Goal: Task Accomplishment & Management: Manage account settings

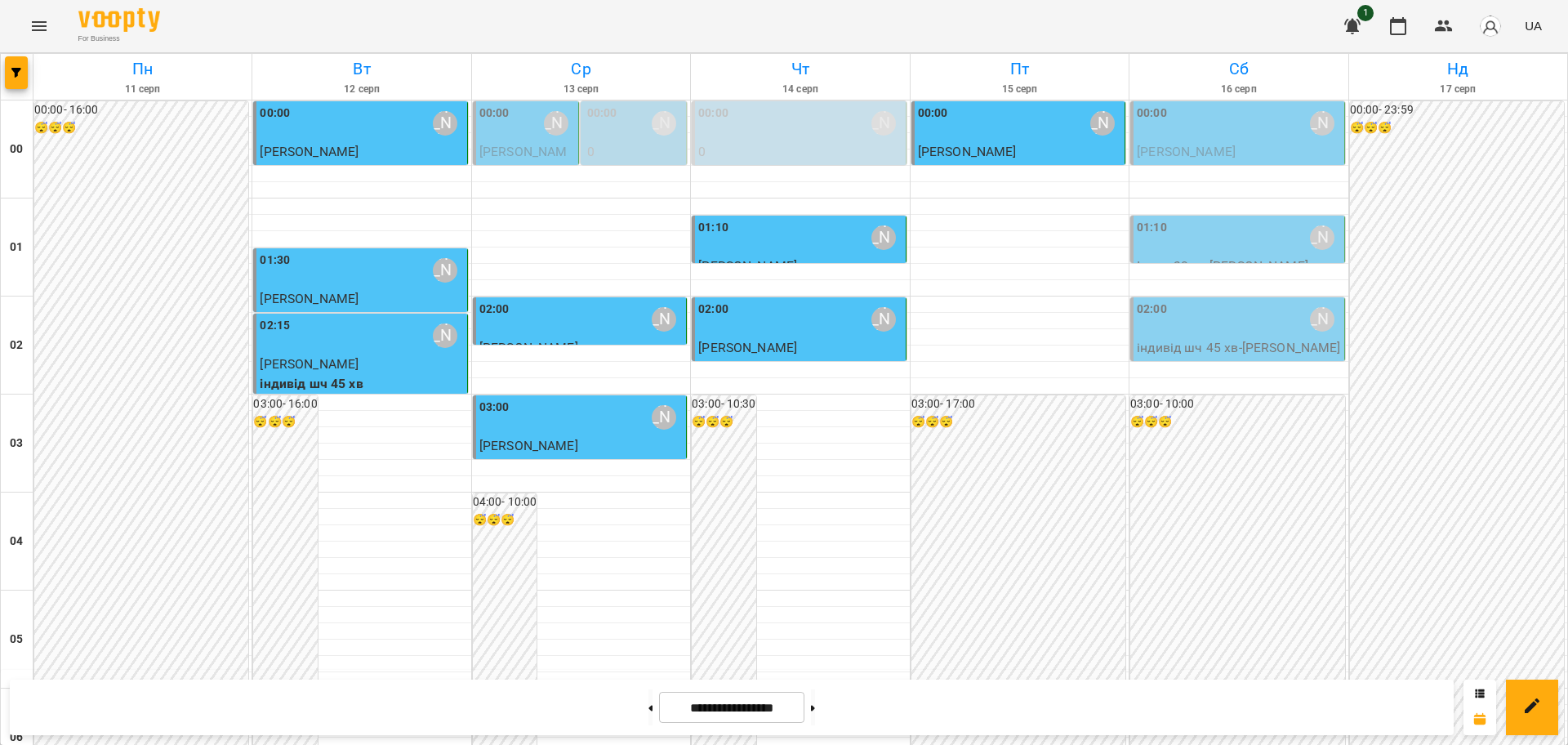
scroll to position [1782, 0]
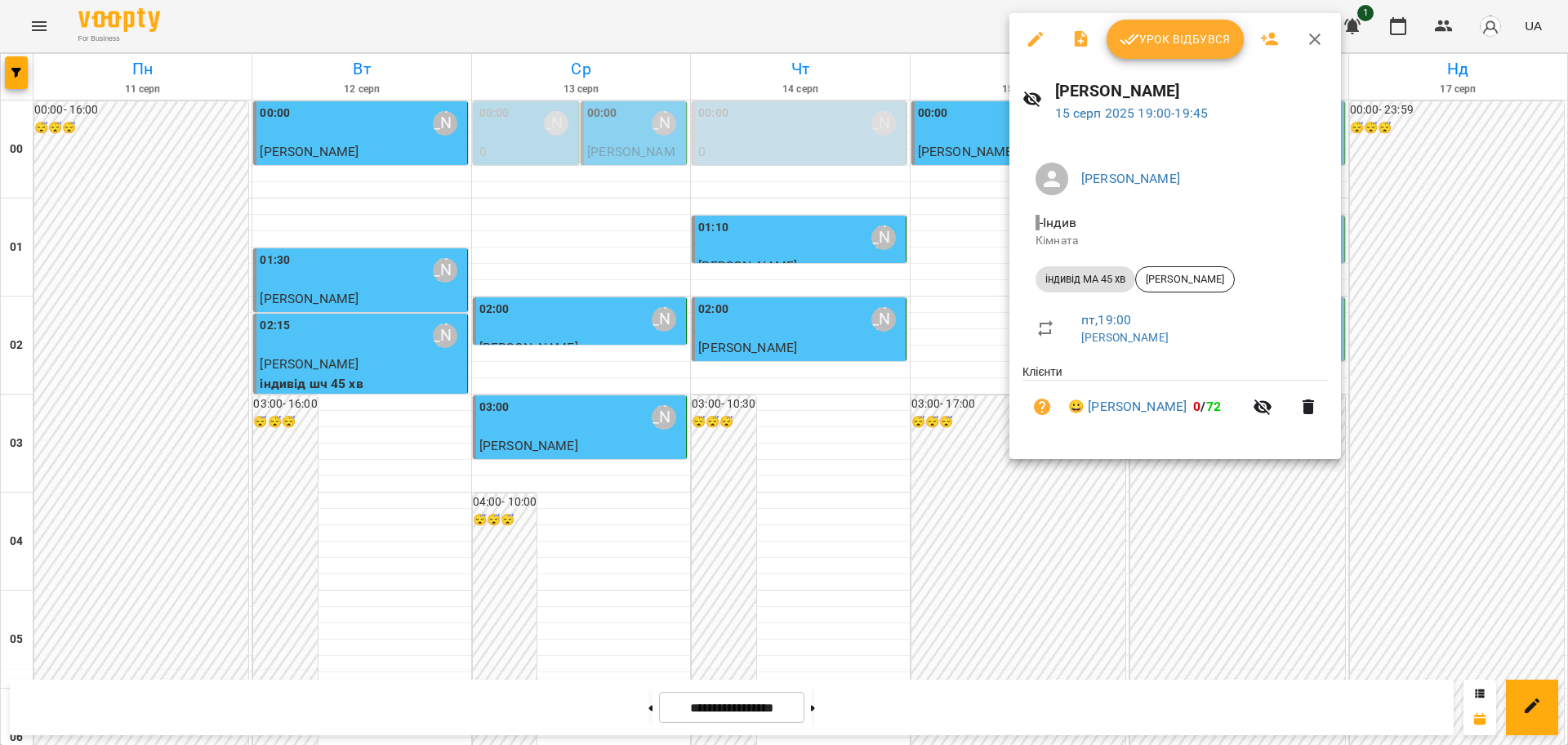
click at [35, 25] on div at bounding box center [784, 372] width 1568 height 745
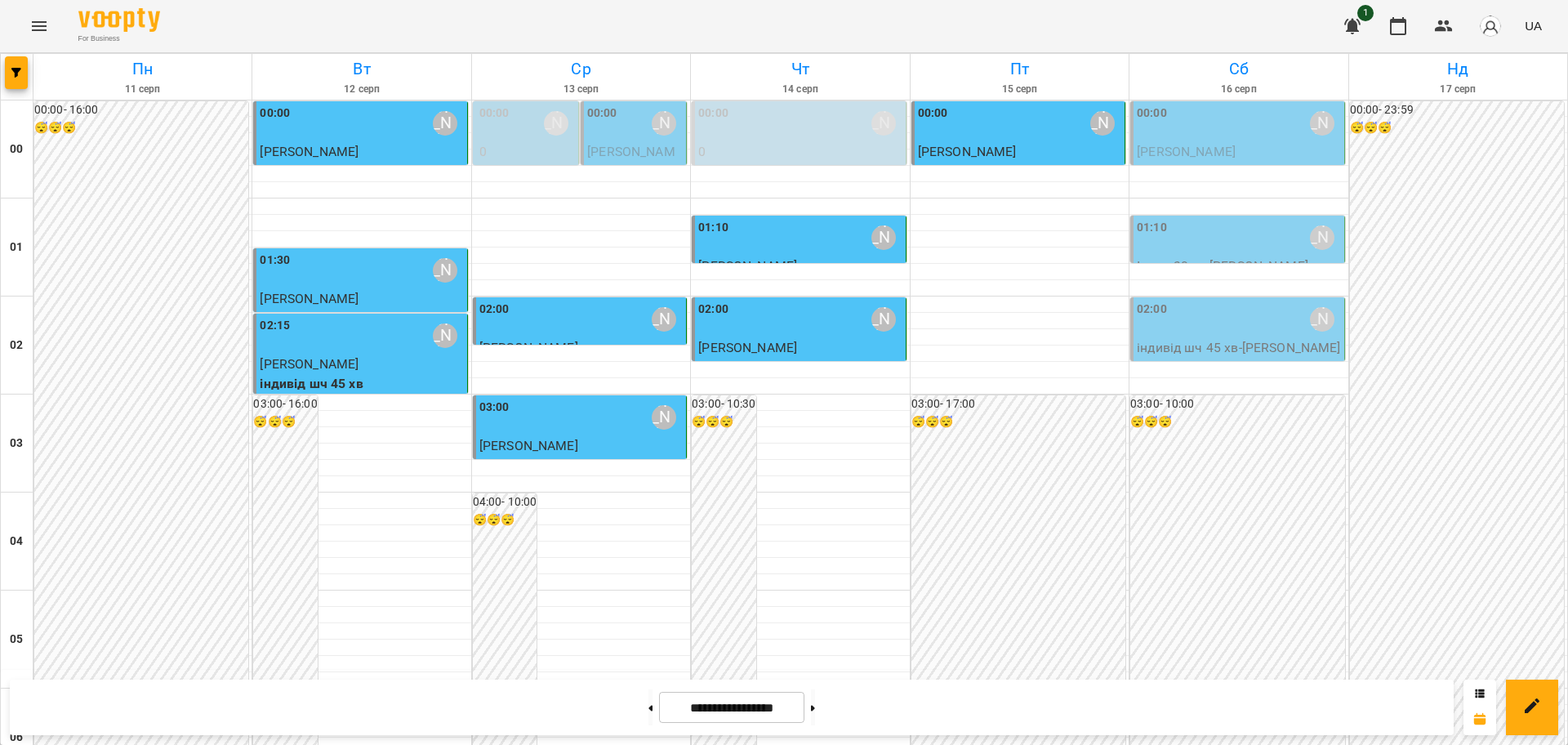
click at [40, 25] on icon "Menu" at bounding box center [39, 27] width 20 height 20
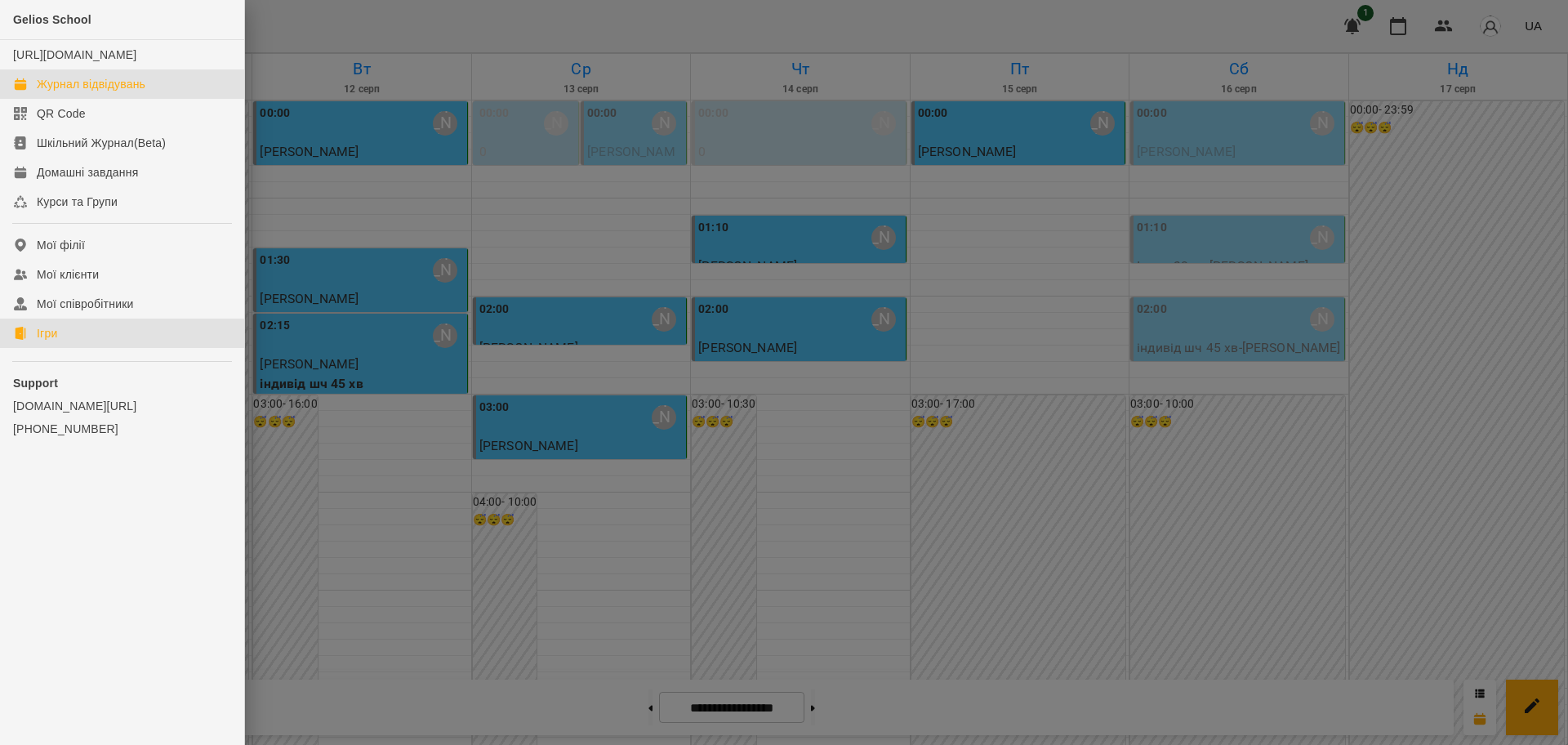
drag, startPoint x: 21, startPoint y: 343, endPoint x: 55, endPoint y: 352, distance: 35.2
click at [22, 340] on icon at bounding box center [21, 333] width 12 height 13
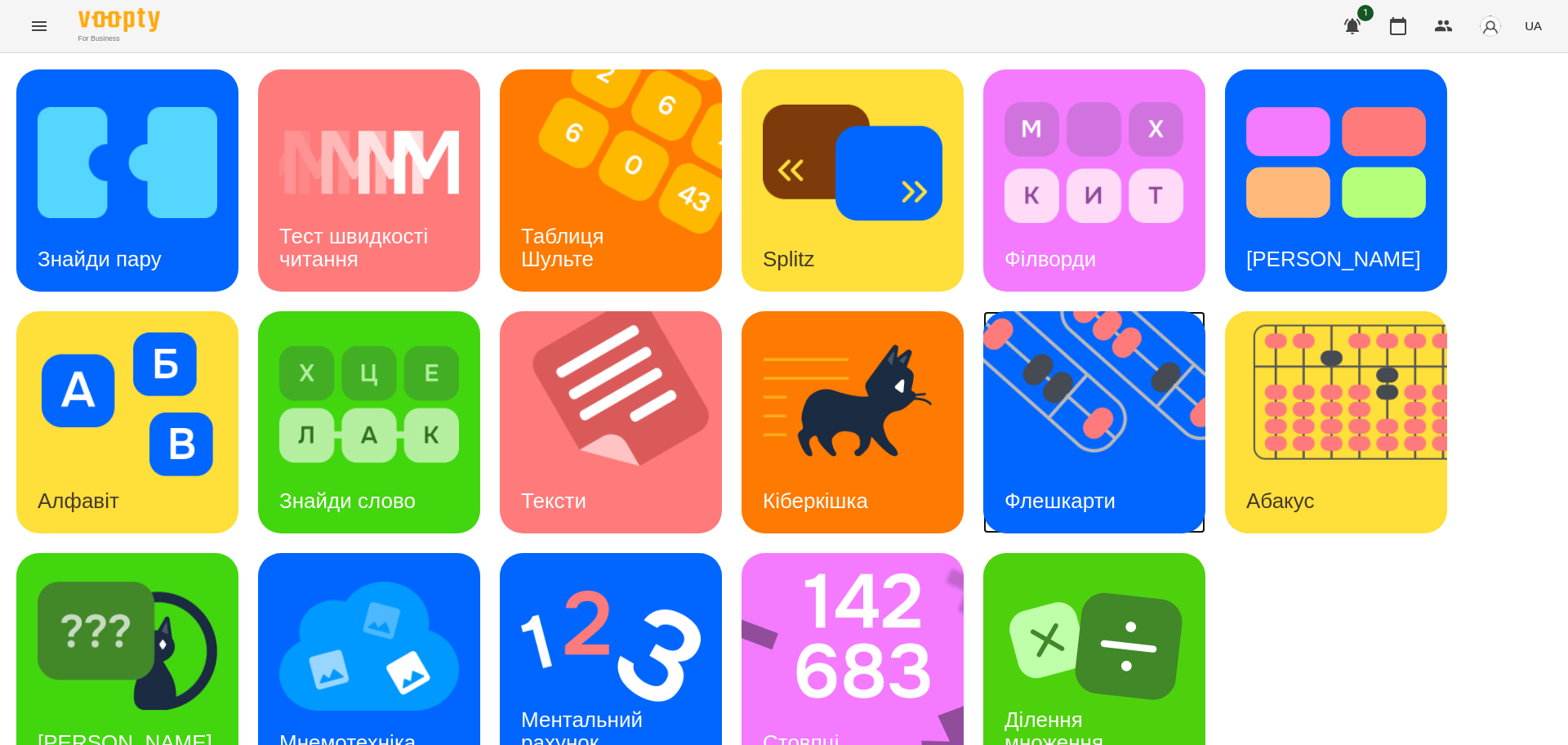
click at [1080, 435] on img at bounding box center [1104, 422] width 242 height 222
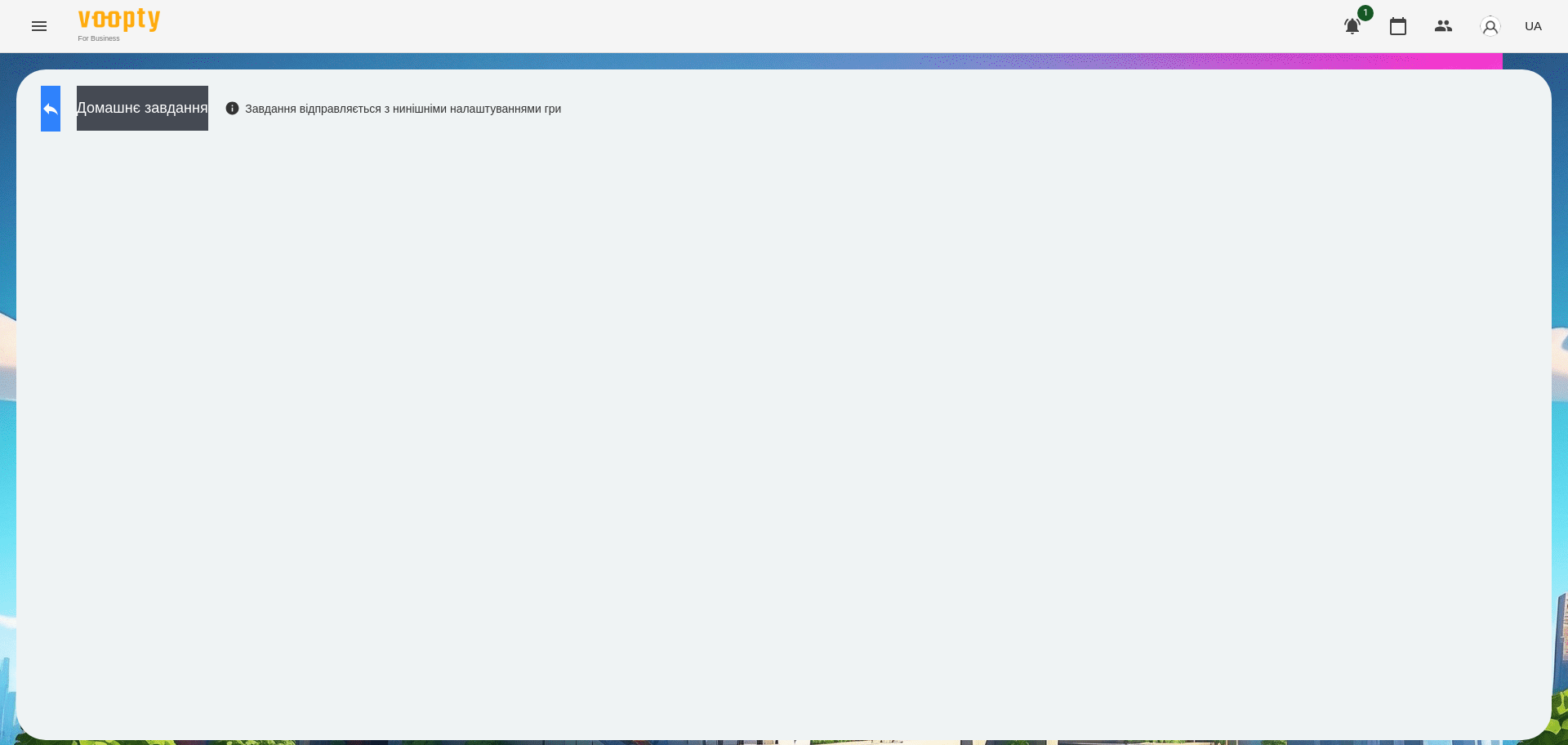
click at [60, 105] on icon at bounding box center [50, 108] width 20 height 20
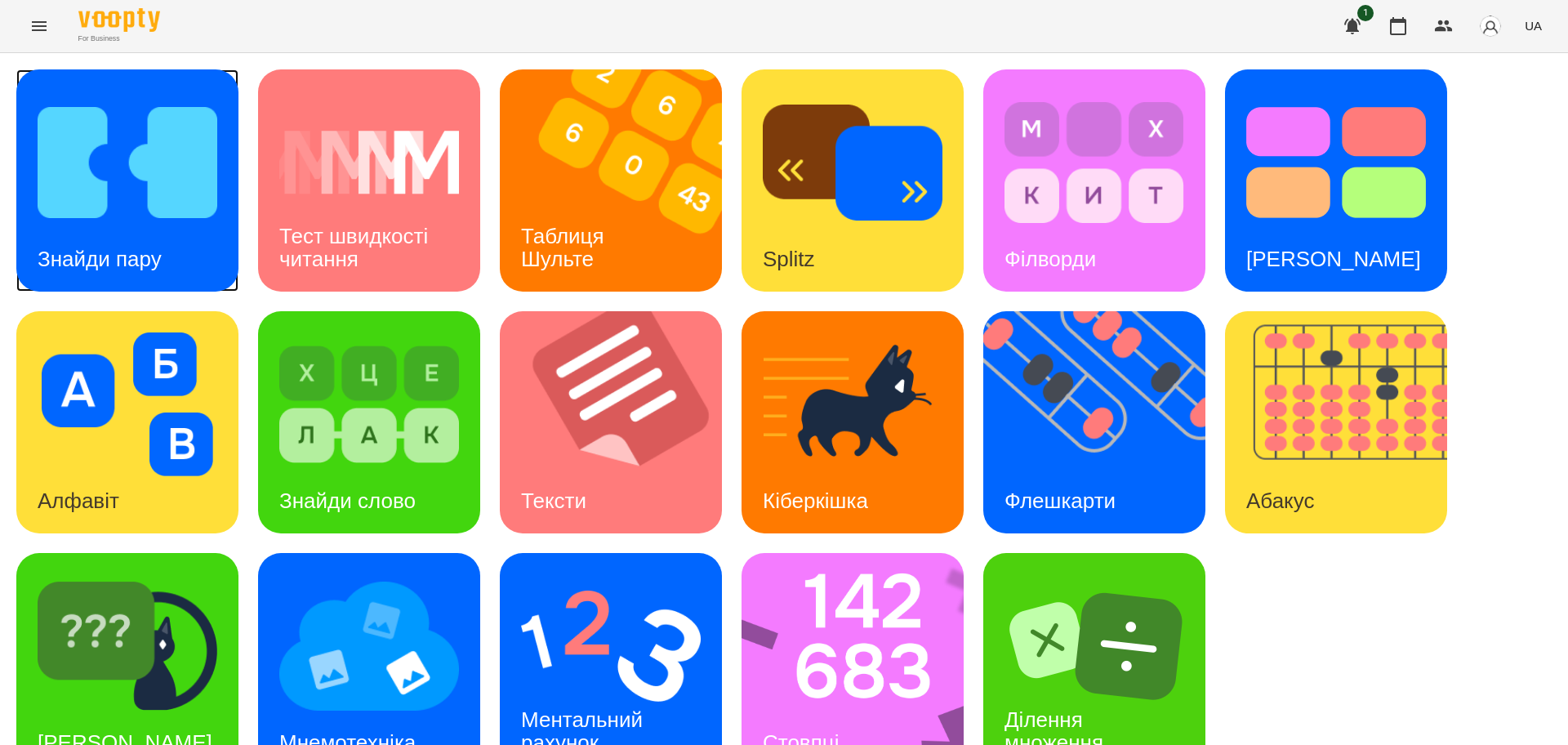
click at [132, 222] on img at bounding box center [127, 163] width 179 height 144
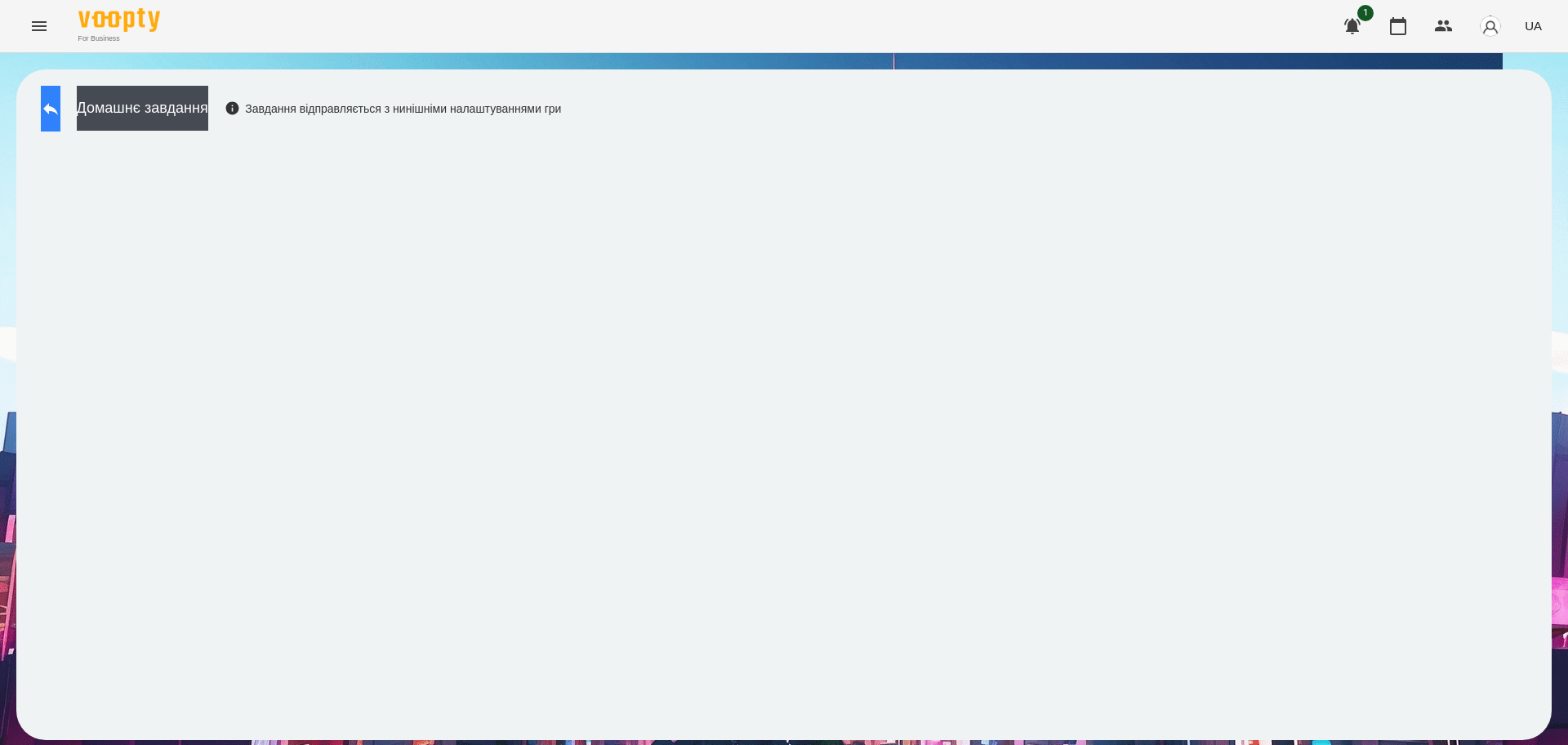
click at [58, 109] on icon at bounding box center [50, 108] width 15 height 12
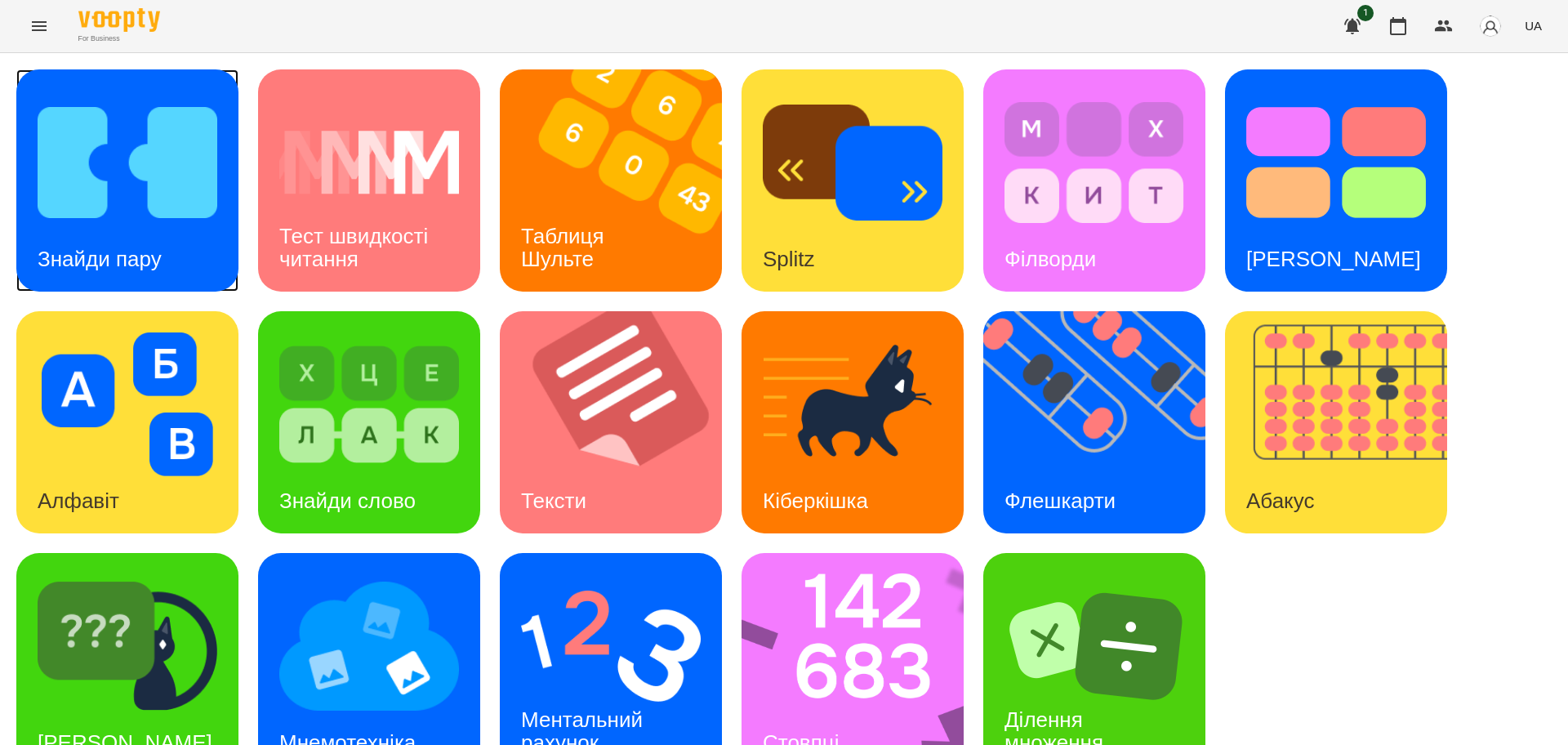
click at [165, 184] on img at bounding box center [127, 163] width 179 height 144
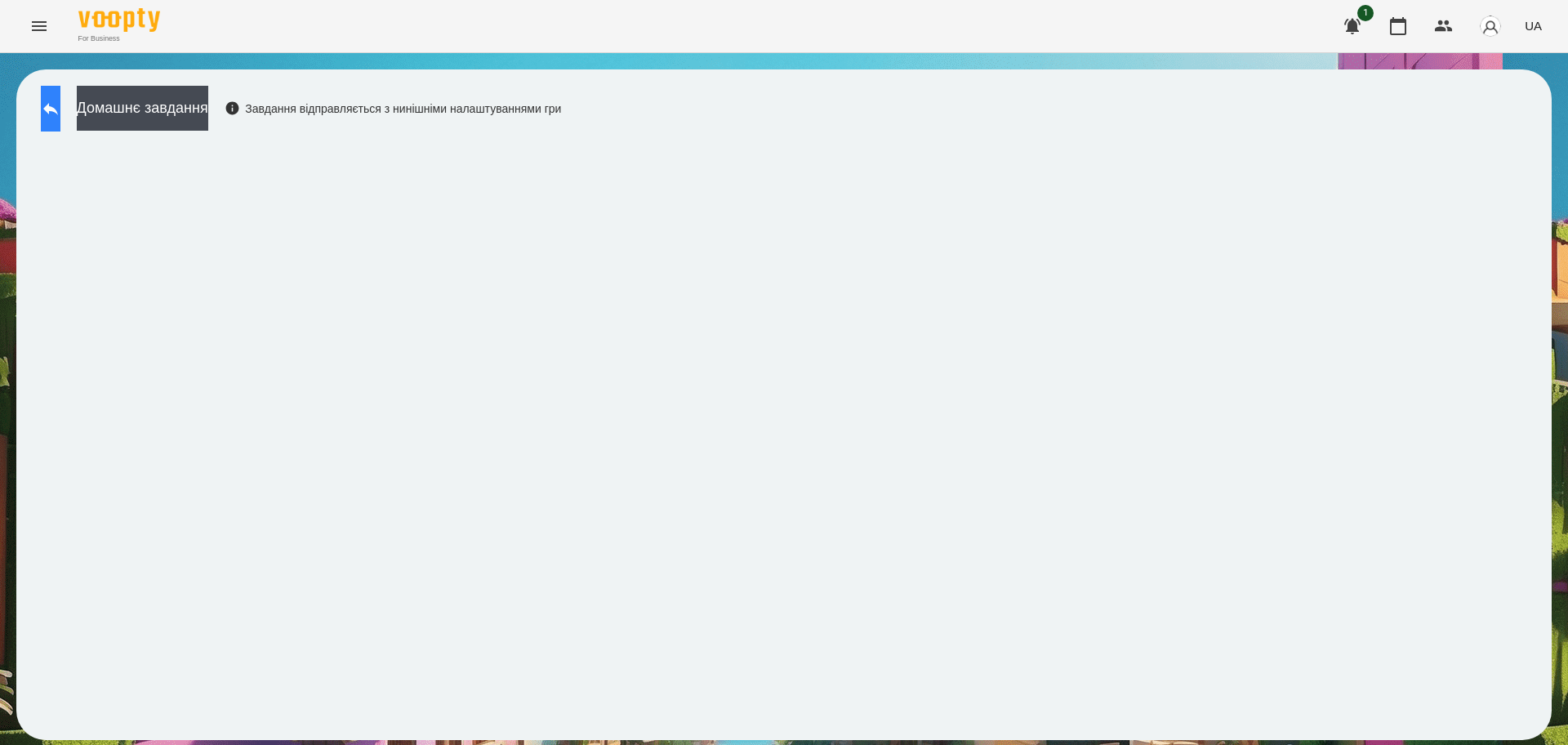
click at [60, 124] on button at bounding box center [50, 108] width 20 height 45
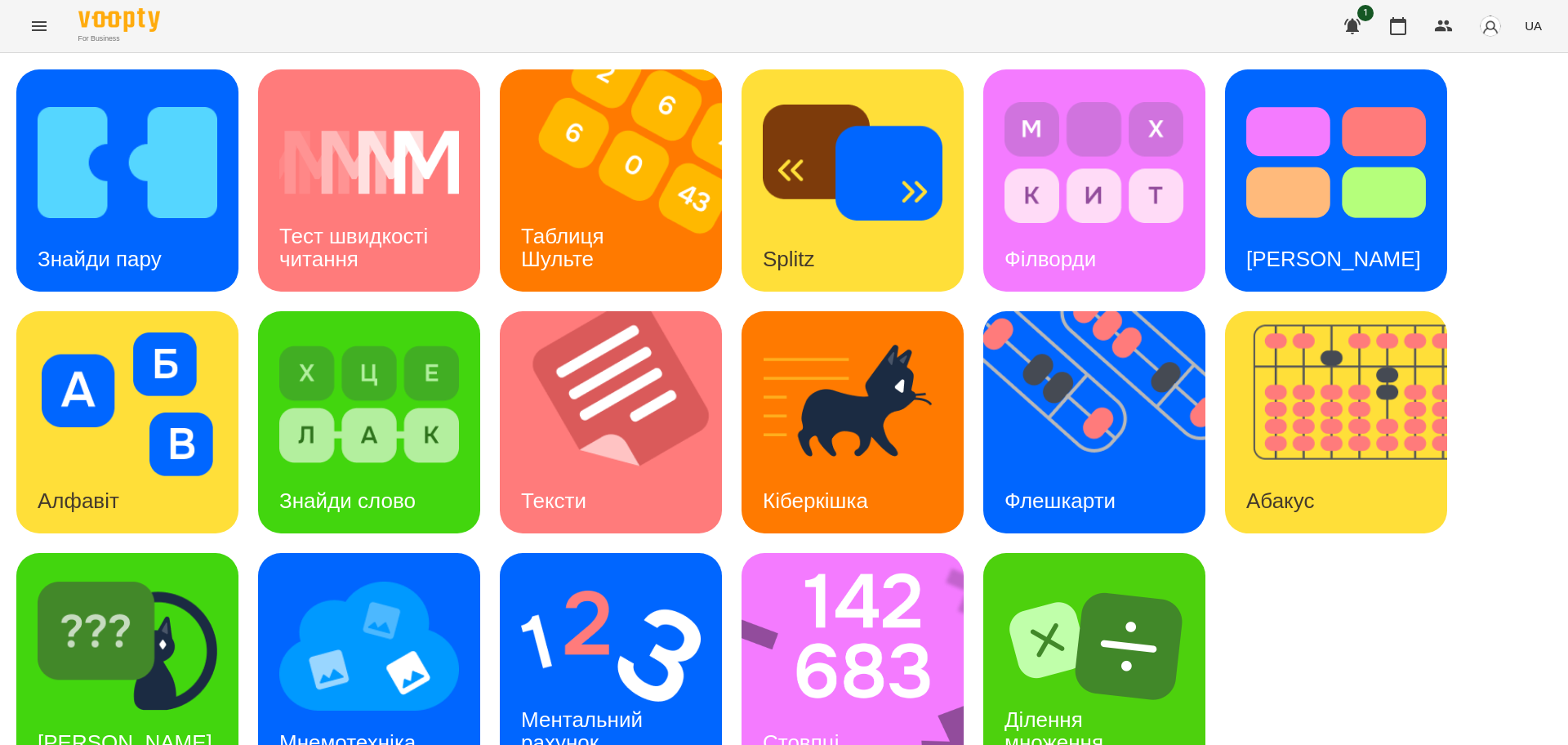
scroll to position [46, 0]
click at [848, 610] on img at bounding box center [863, 663] width 243 height 222
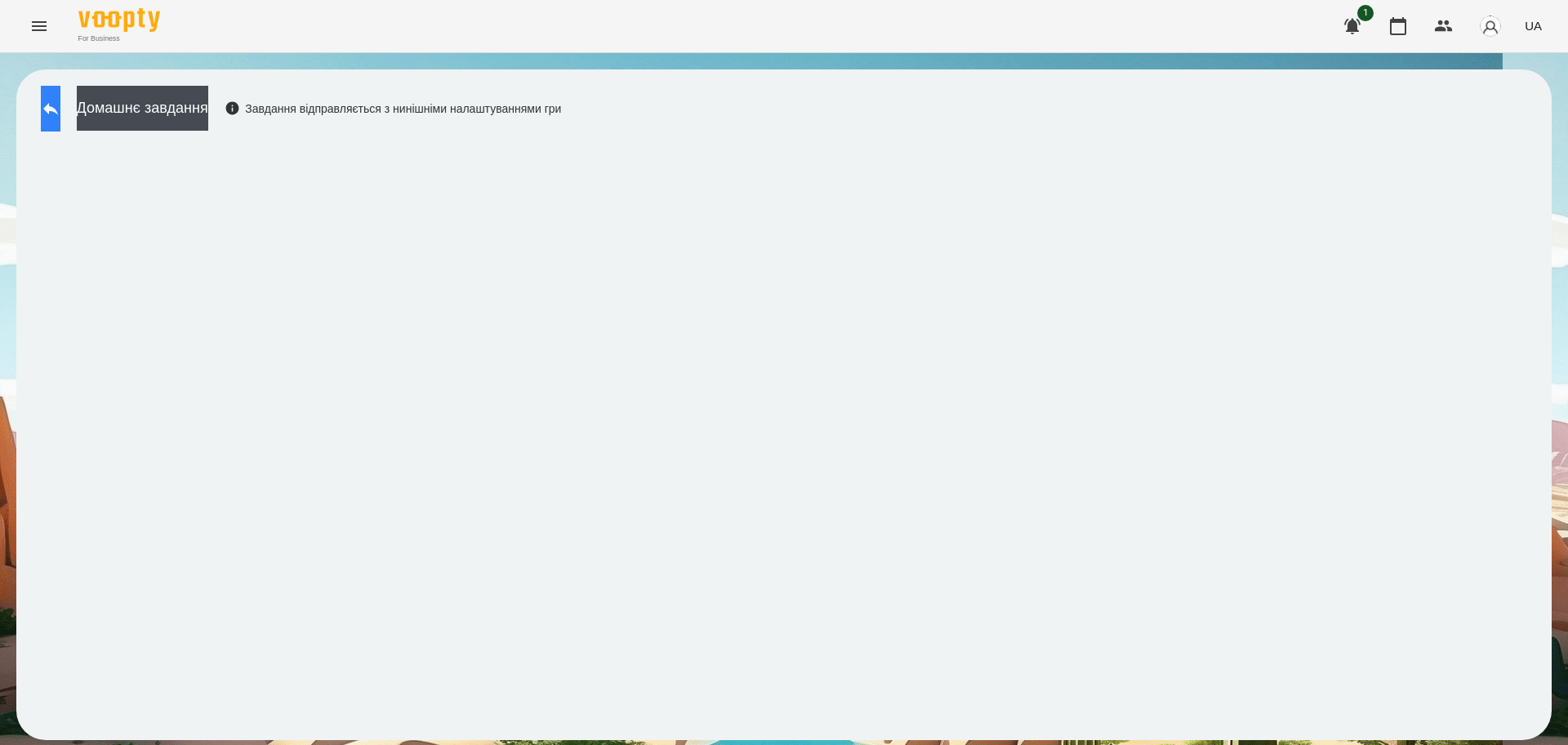
click at [52, 119] on button at bounding box center [50, 108] width 20 height 45
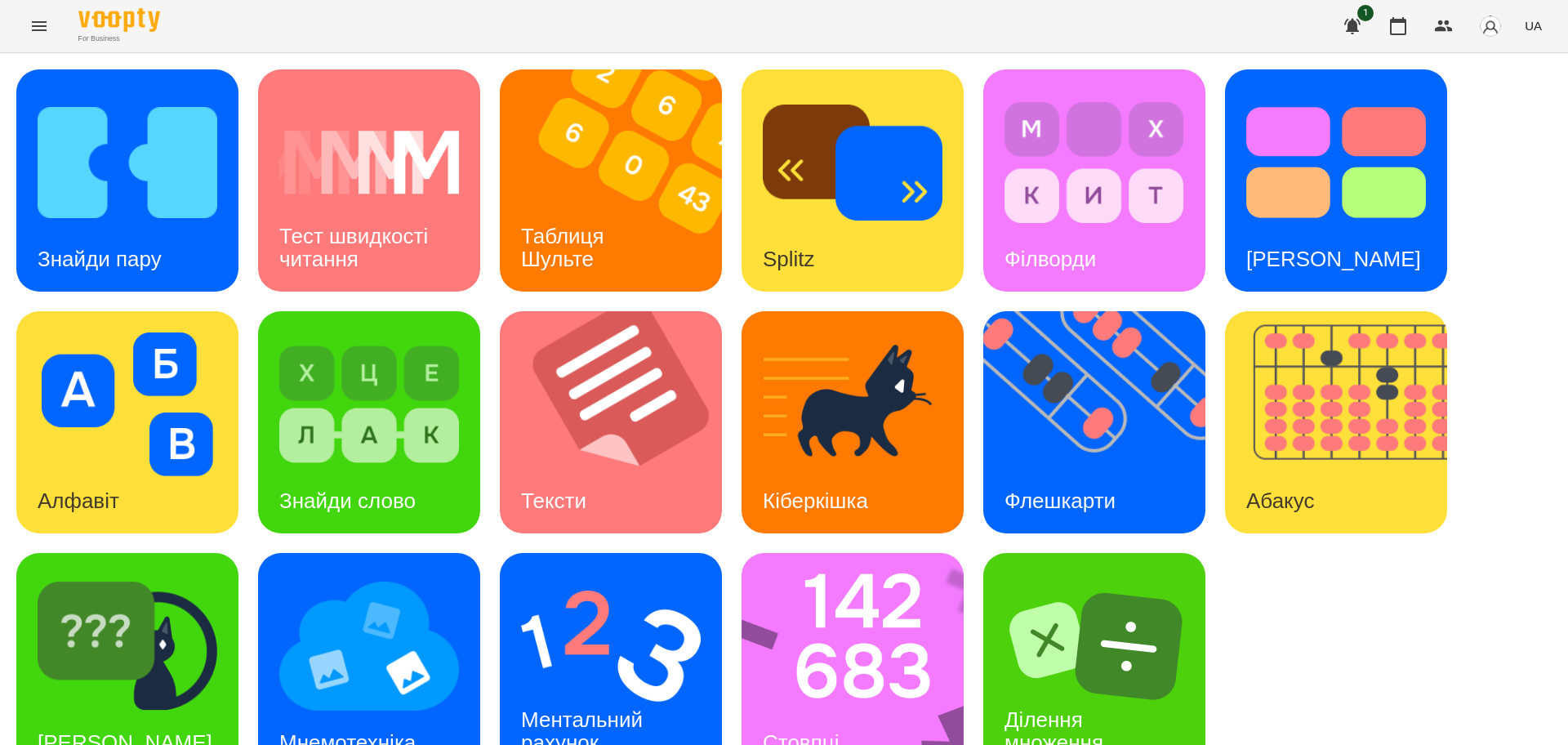
scroll to position [46, 0]
click at [617, 575] on img at bounding box center [611, 646] width 179 height 144
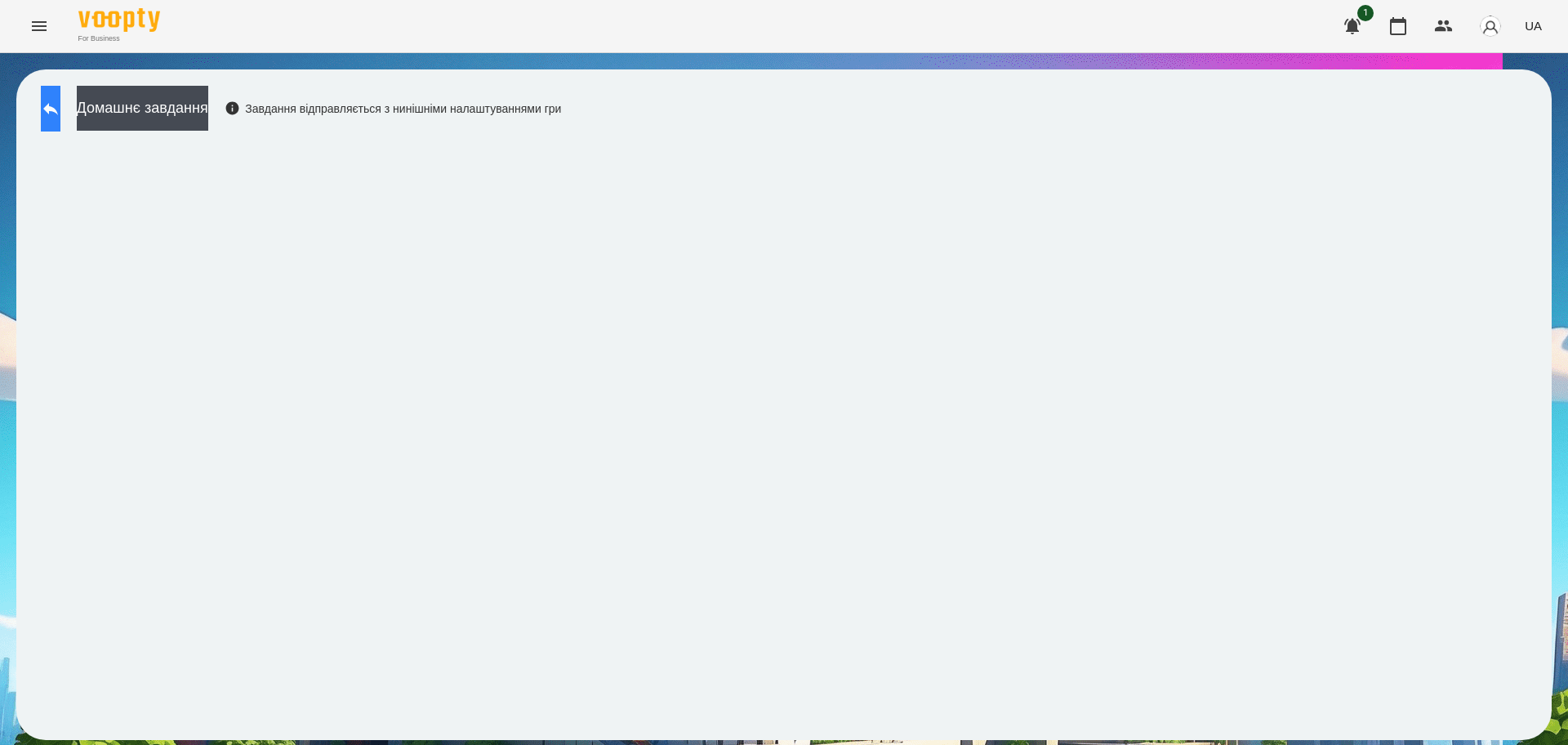
click at [60, 103] on icon at bounding box center [50, 108] width 20 height 20
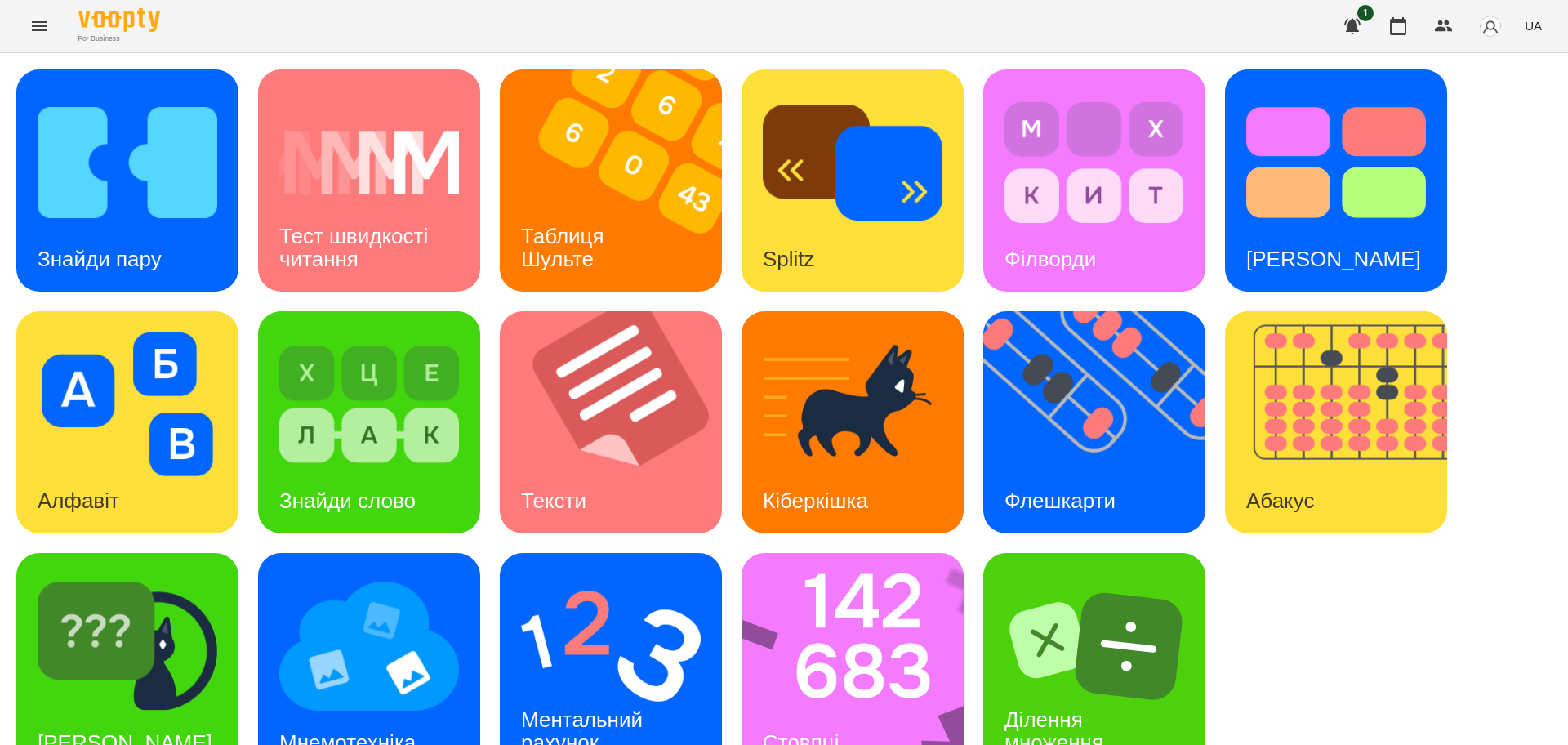
scroll to position [46, 0]
click at [403, 612] on img at bounding box center [368, 646] width 179 height 144
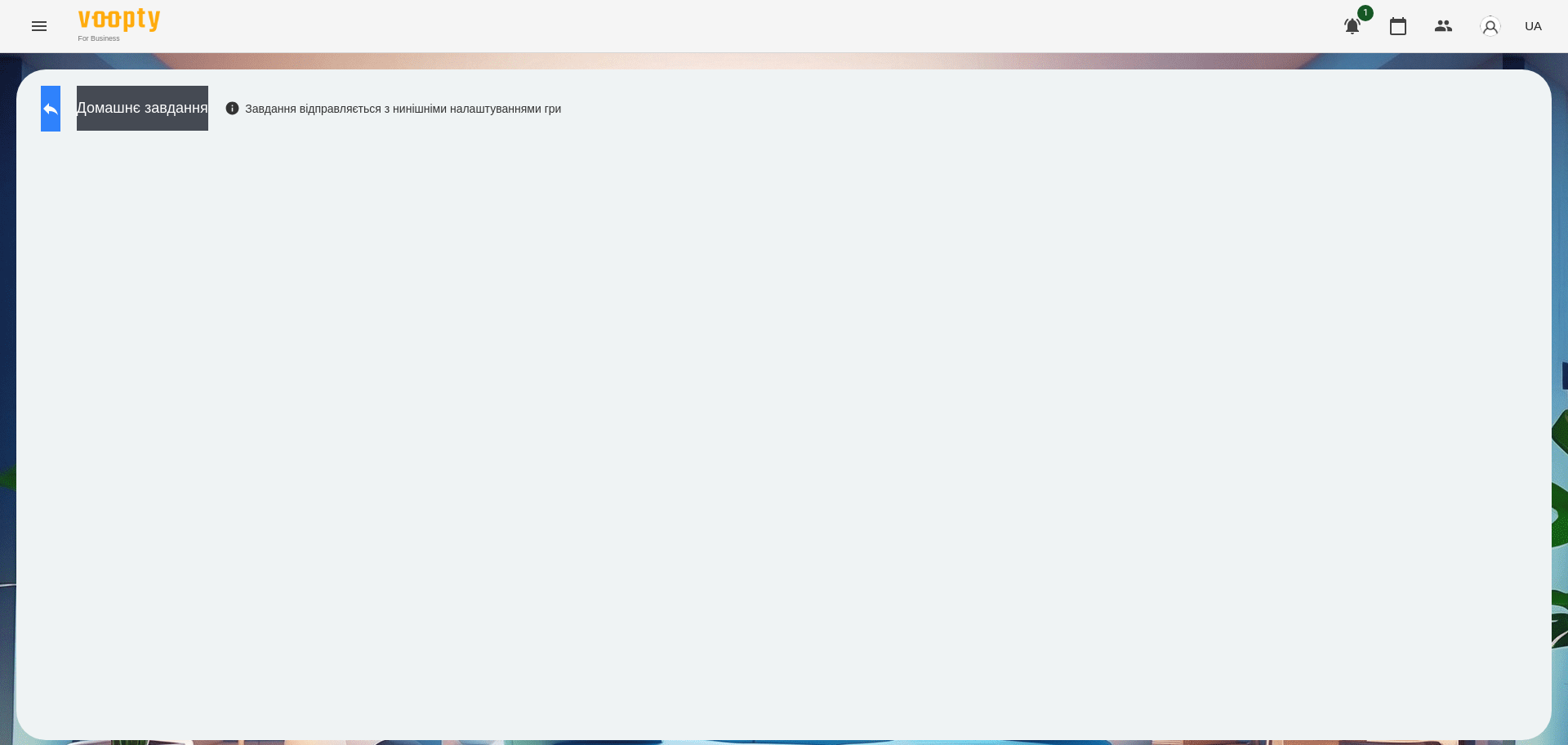
click at [58, 109] on icon at bounding box center [50, 108] width 15 height 12
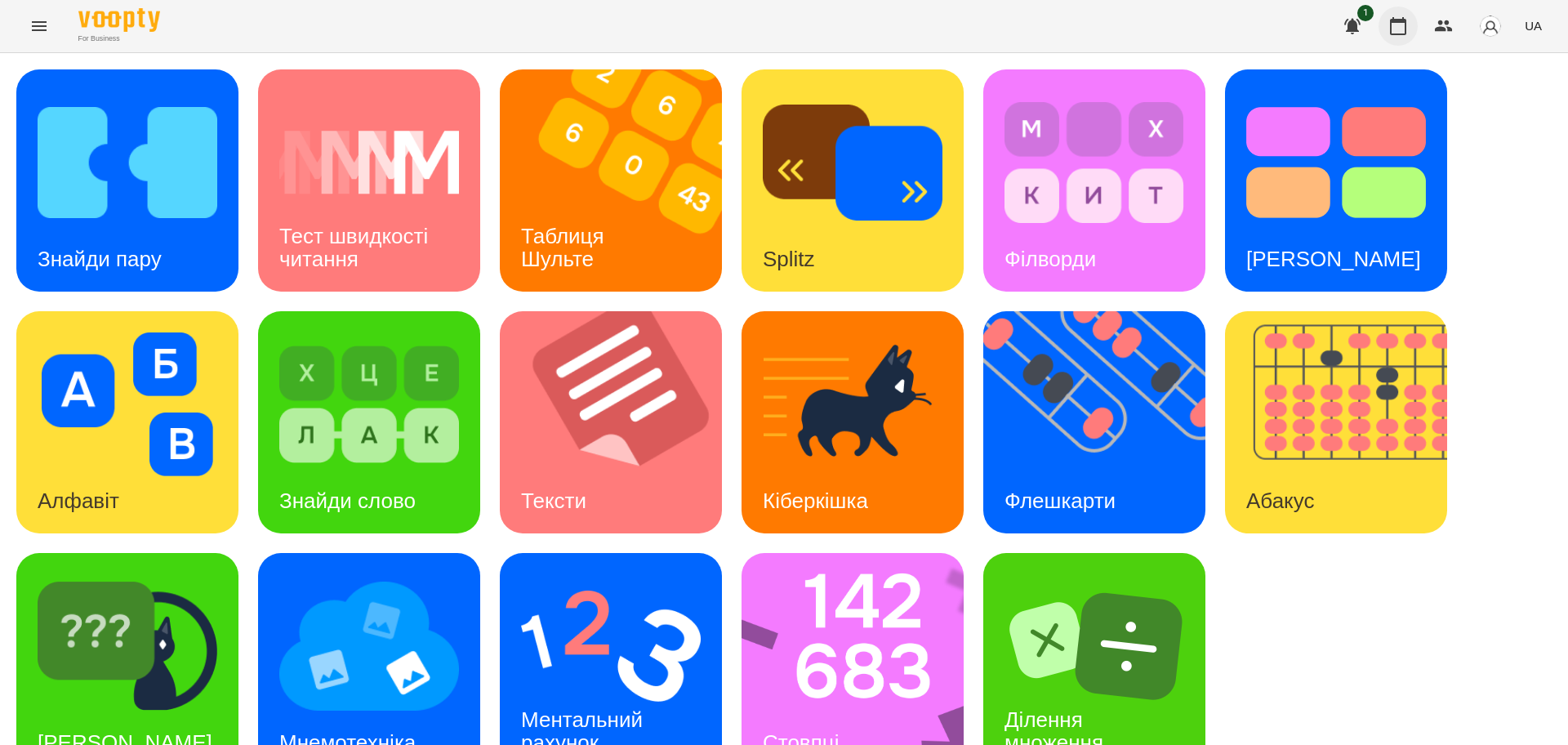
click at [1405, 26] on icon "button" at bounding box center [1398, 27] width 20 height 20
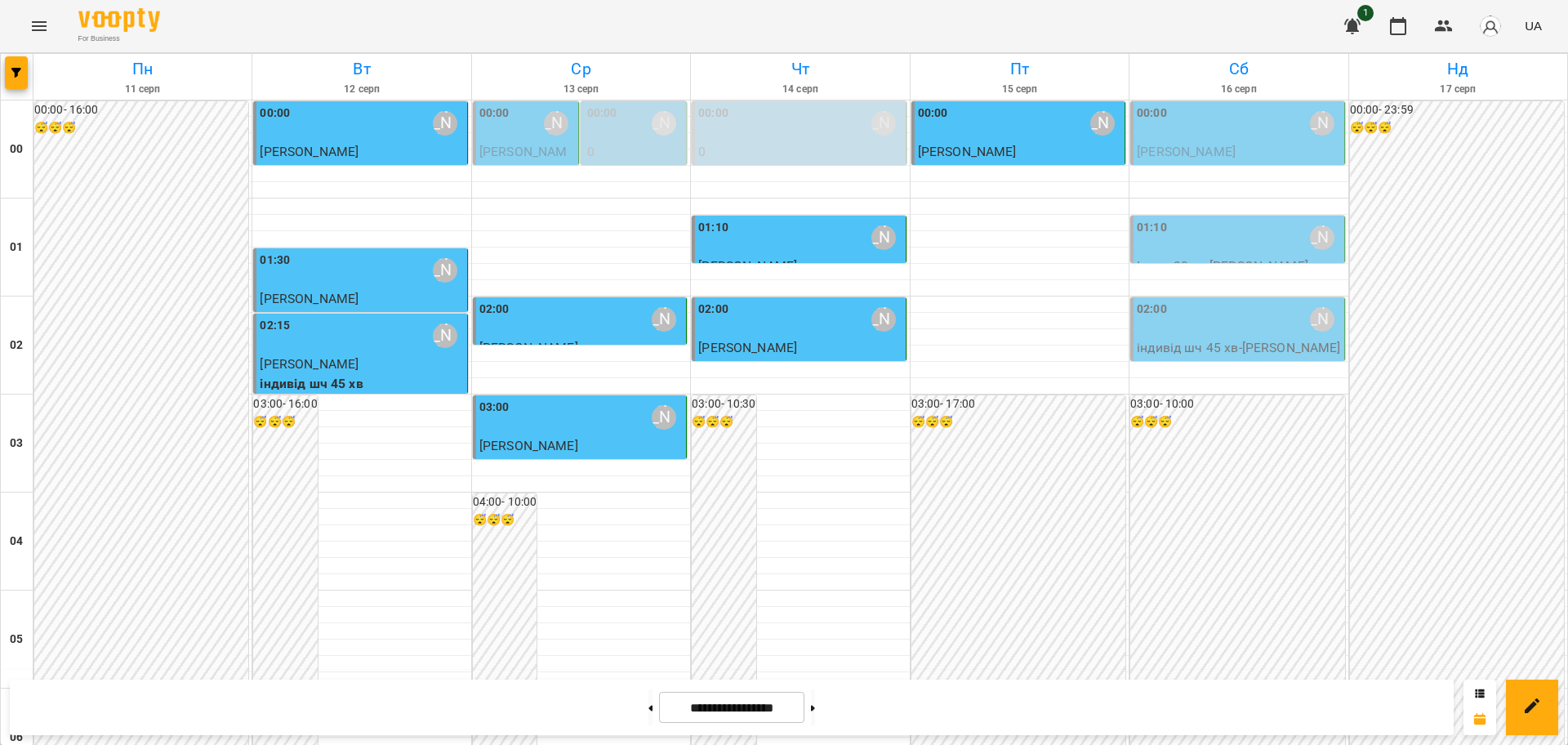
scroll to position [1531, 0]
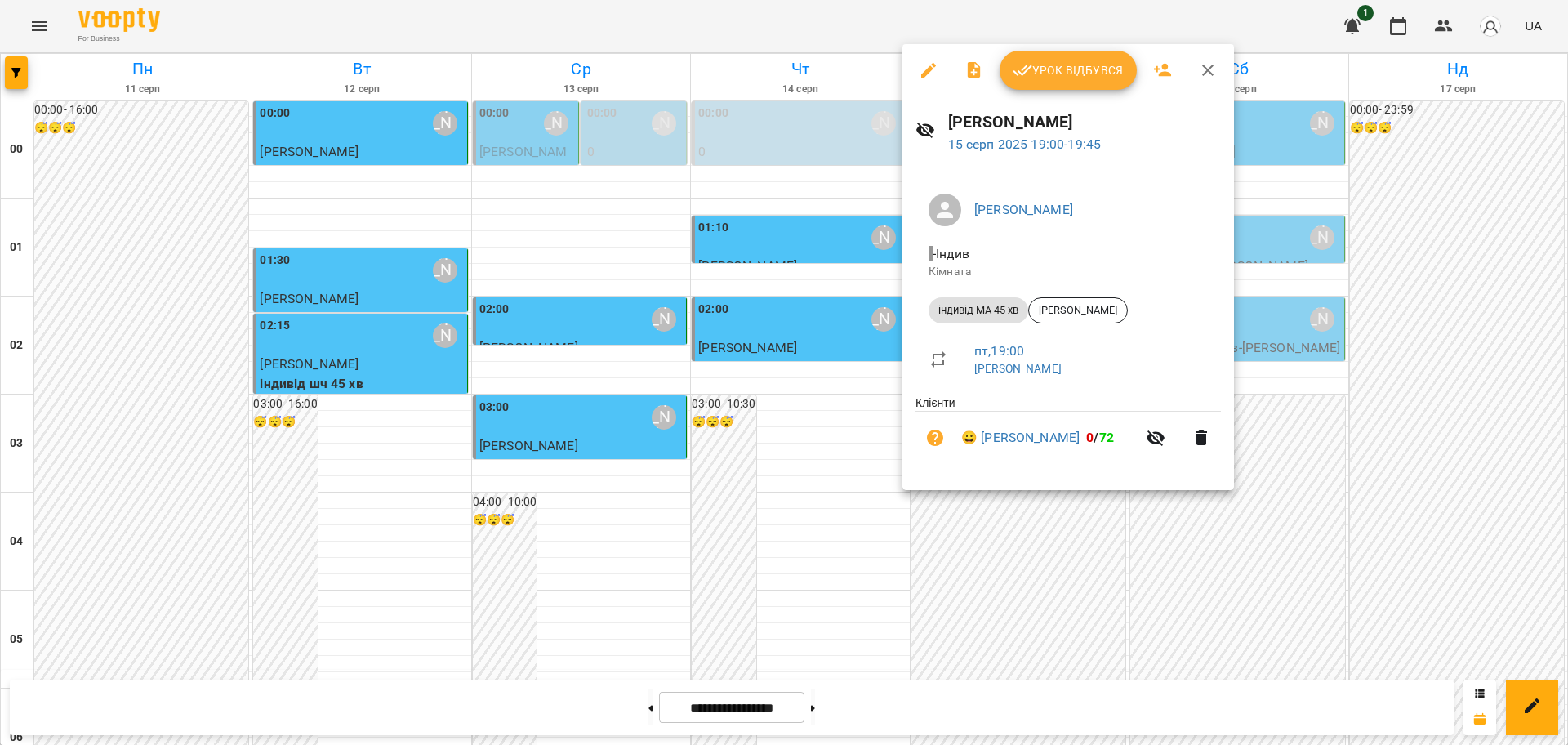
click at [1095, 79] on span "Урок відбувся" at bounding box center [1068, 70] width 111 height 20
